Goal: Task Accomplishment & Management: Manage account settings

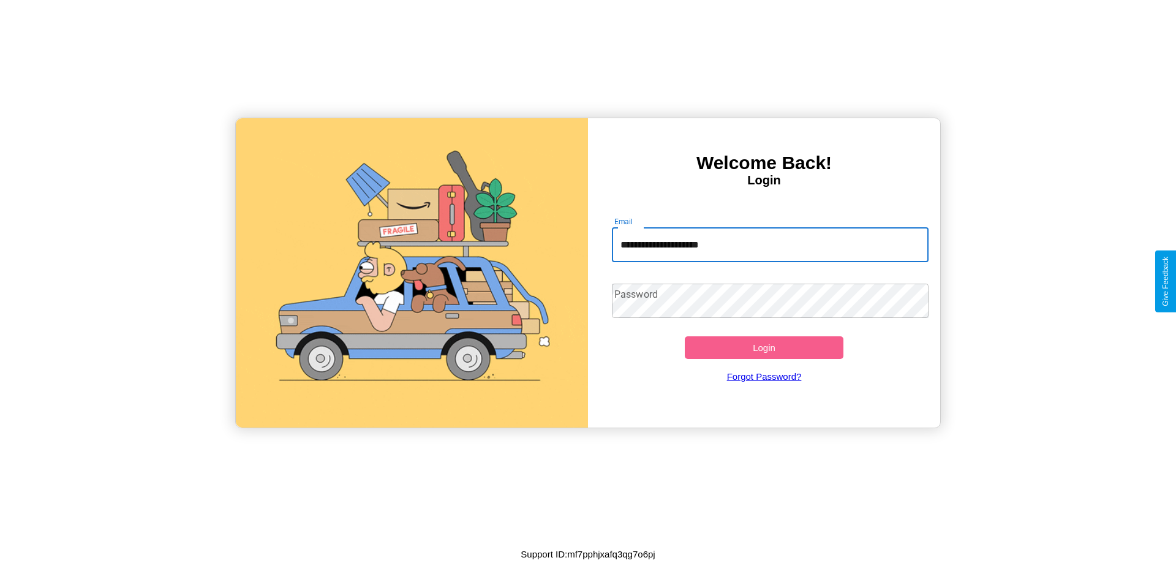
type input "**********"
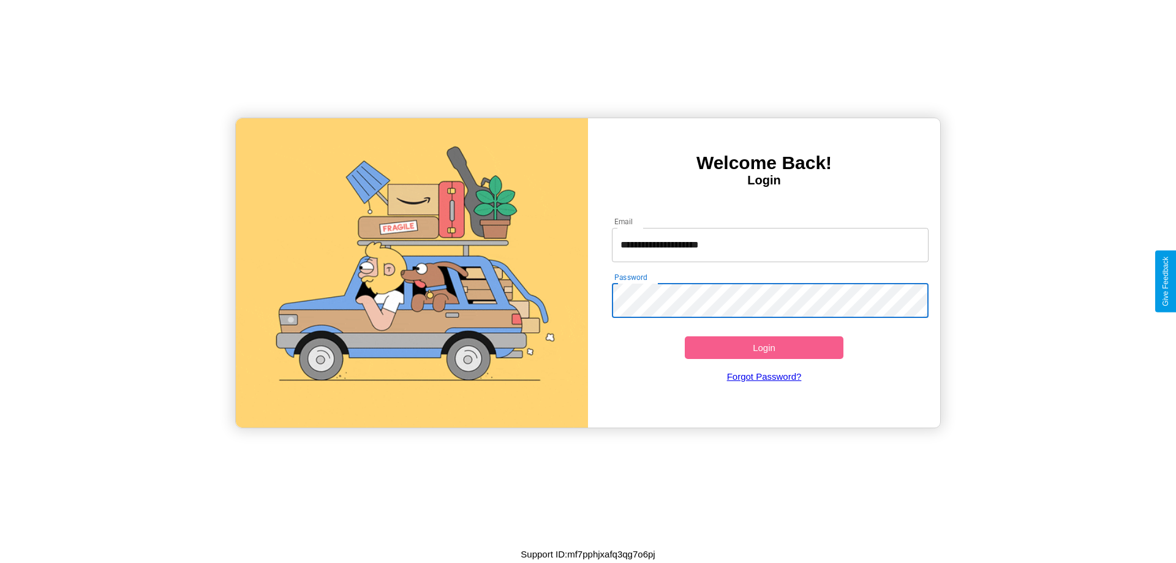
click at [764, 347] on button "Login" at bounding box center [764, 347] width 159 height 23
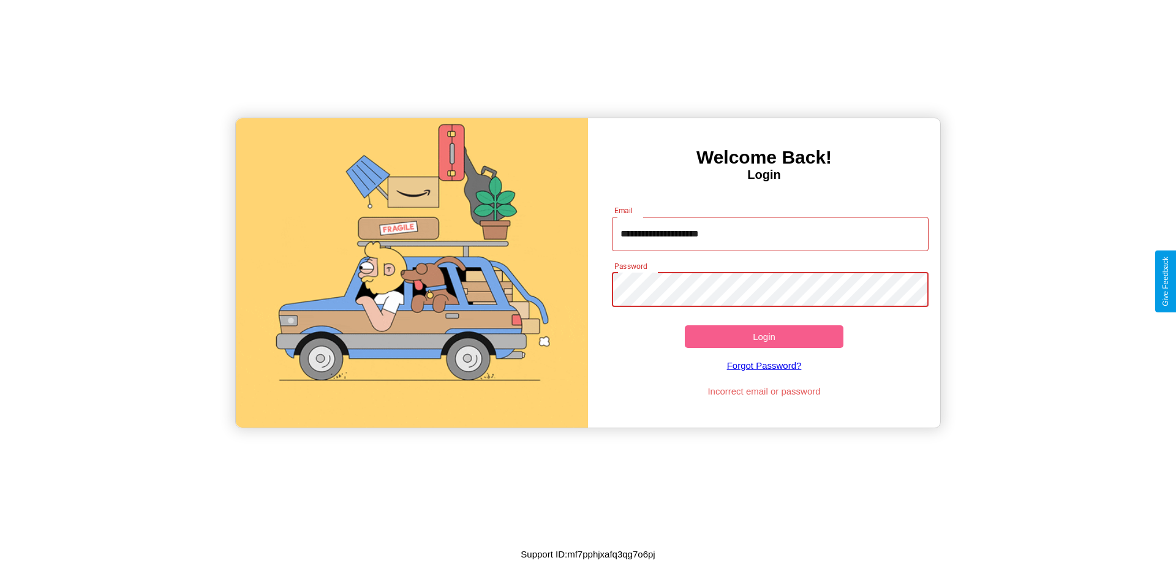
click at [764, 336] on button "Login" at bounding box center [764, 336] width 159 height 23
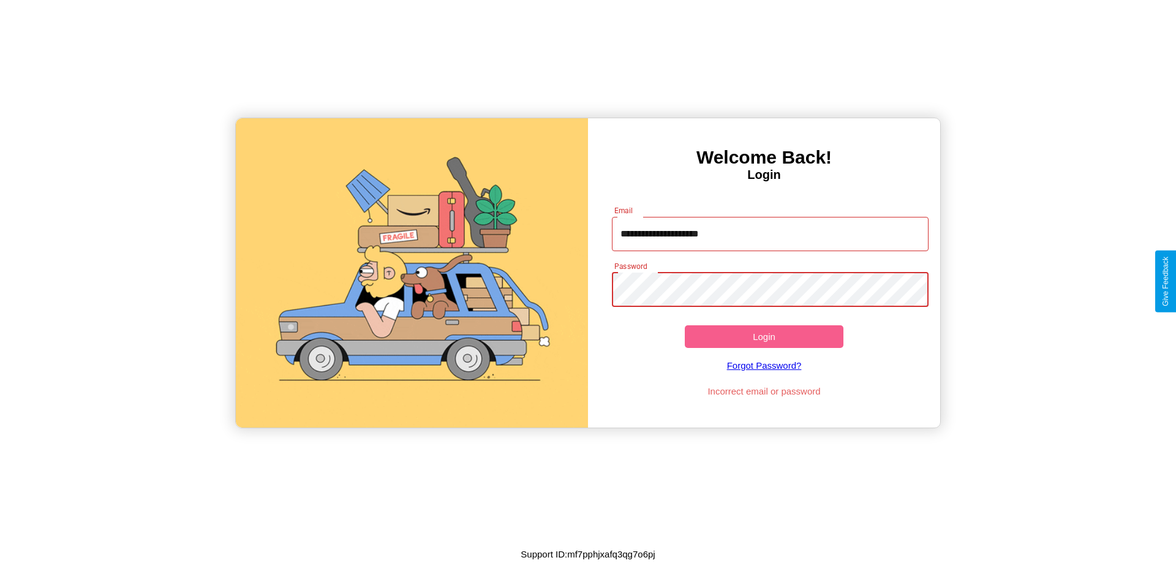
click at [764, 336] on button "Login" at bounding box center [764, 336] width 159 height 23
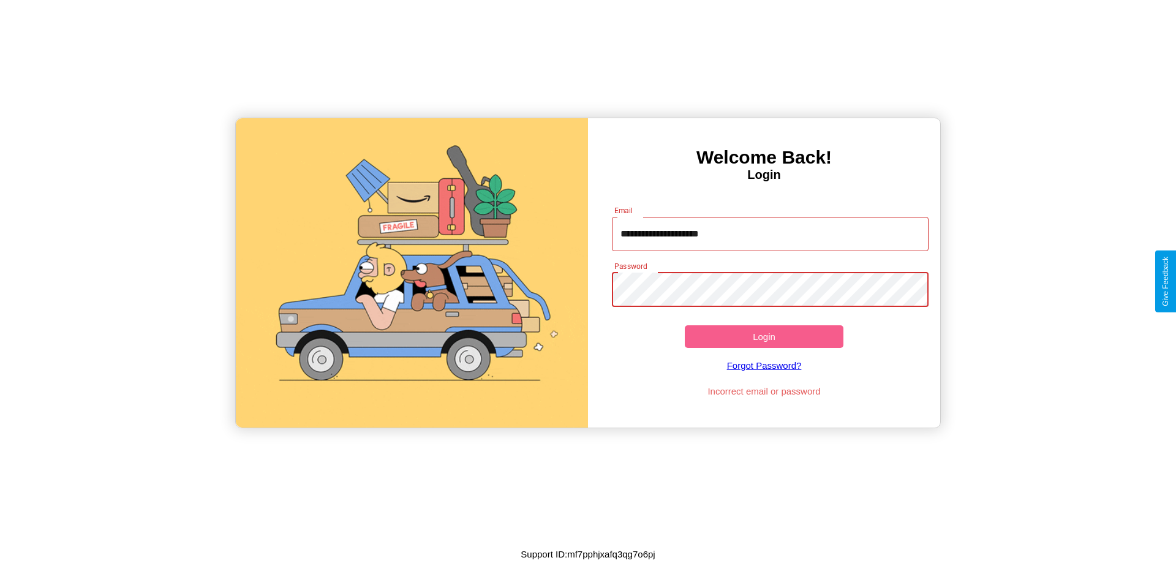
click at [764, 336] on button "Login" at bounding box center [764, 336] width 159 height 23
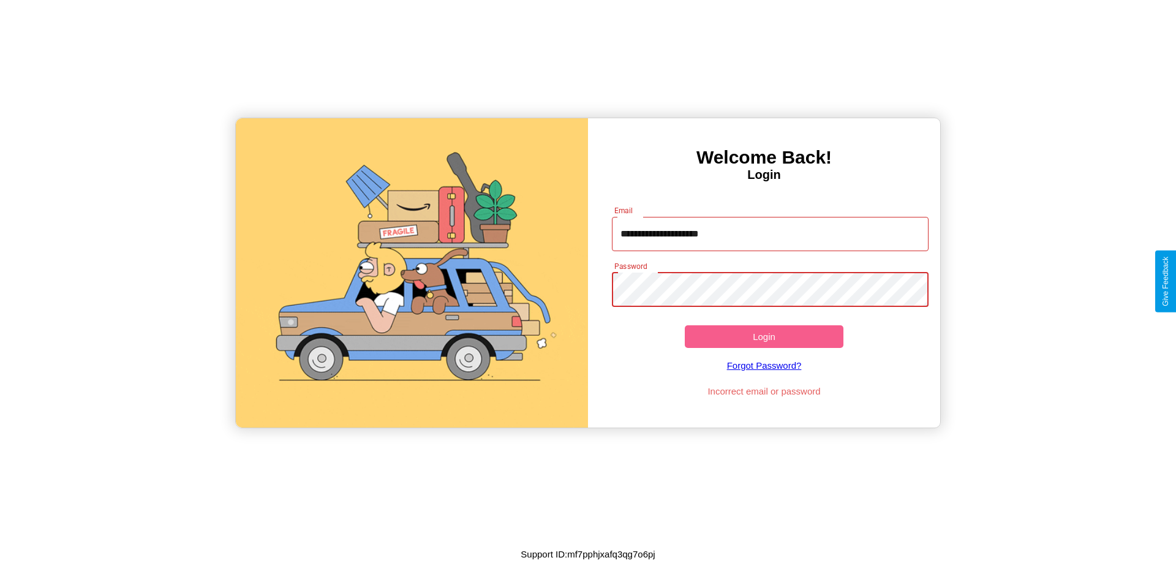
click at [764, 336] on button "Login" at bounding box center [764, 336] width 159 height 23
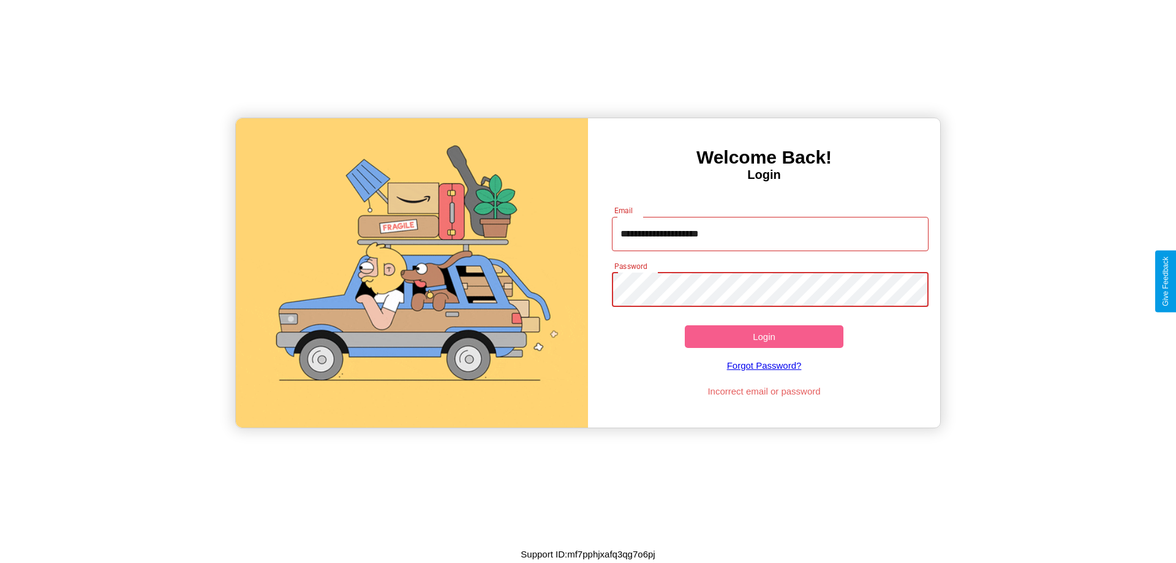
click at [764, 336] on button "Login" at bounding box center [764, 336] width 159 height 23
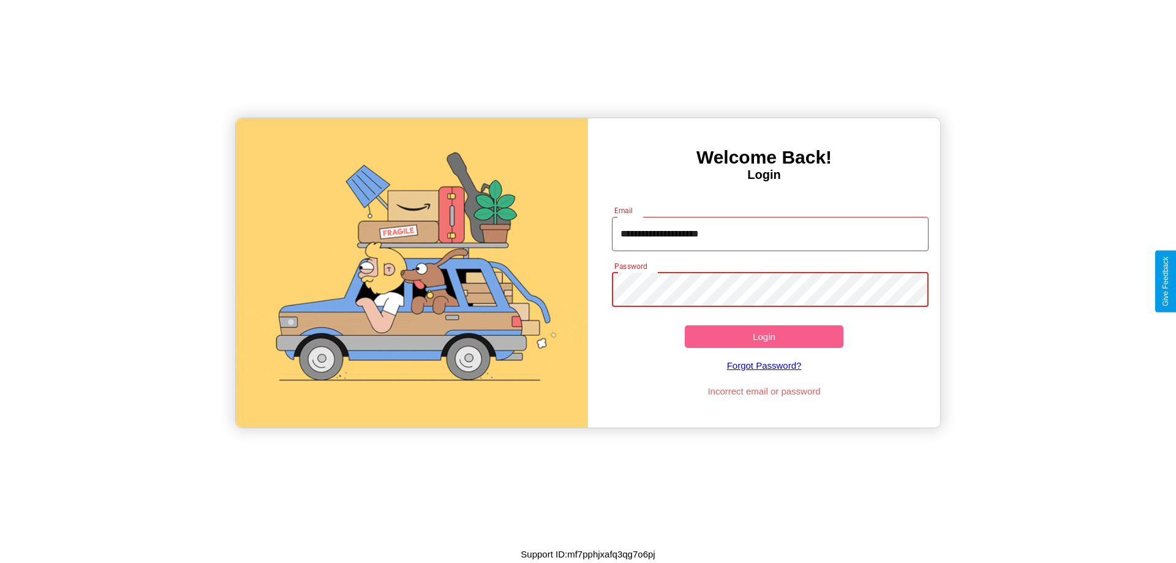
click at [764, 336] on button "Login" at bounding box center [764, 336] width 159 height 23
